Goal: Find contact information: Find contact information

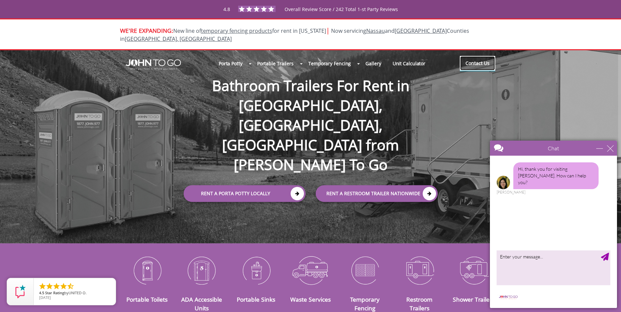
click at [481, 59] on link "Contact Us" at bounding box center [477, 63] width 35 height 15
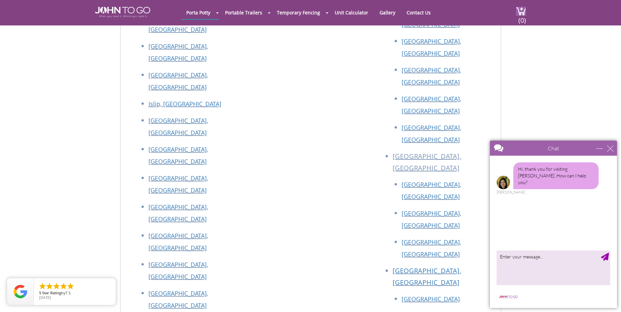
scroll to position [1262, 0]
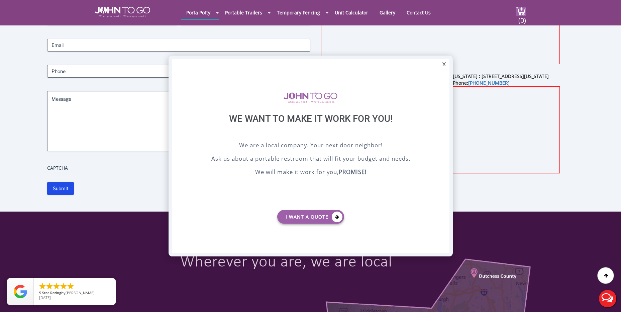
scroll to position [0, 0]
click at [117, 12] on div at bounding box center [310, 156] width 621 height 312
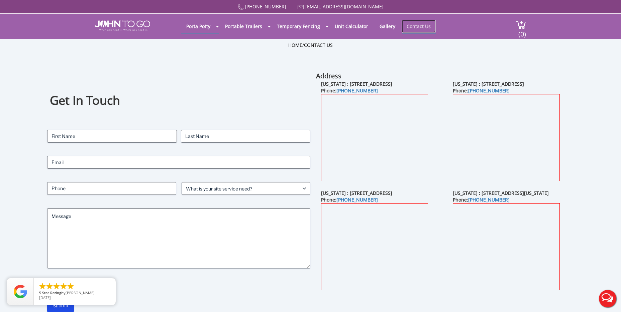
click at [413, 24] on link "Contact Us" at bounding box center [419, 26] width 34 height 13
